Goal: Find specific page/section

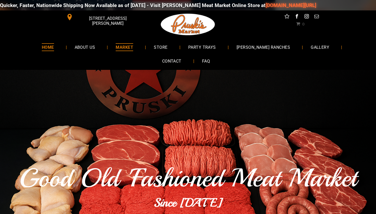
scroll to position [0, 0]
click at [116, 50] on span "MARKET" at bounding box center [124, 47] width 17 height 8
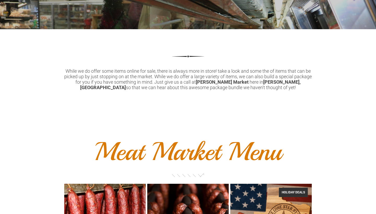
scroll to position [298, 0]
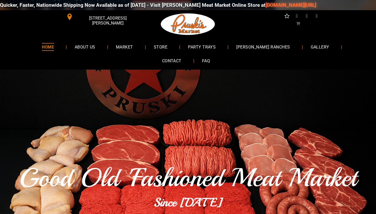
scroll to position [0, 0]
